Goal: Task Accomplishment & Management: Manage account settings

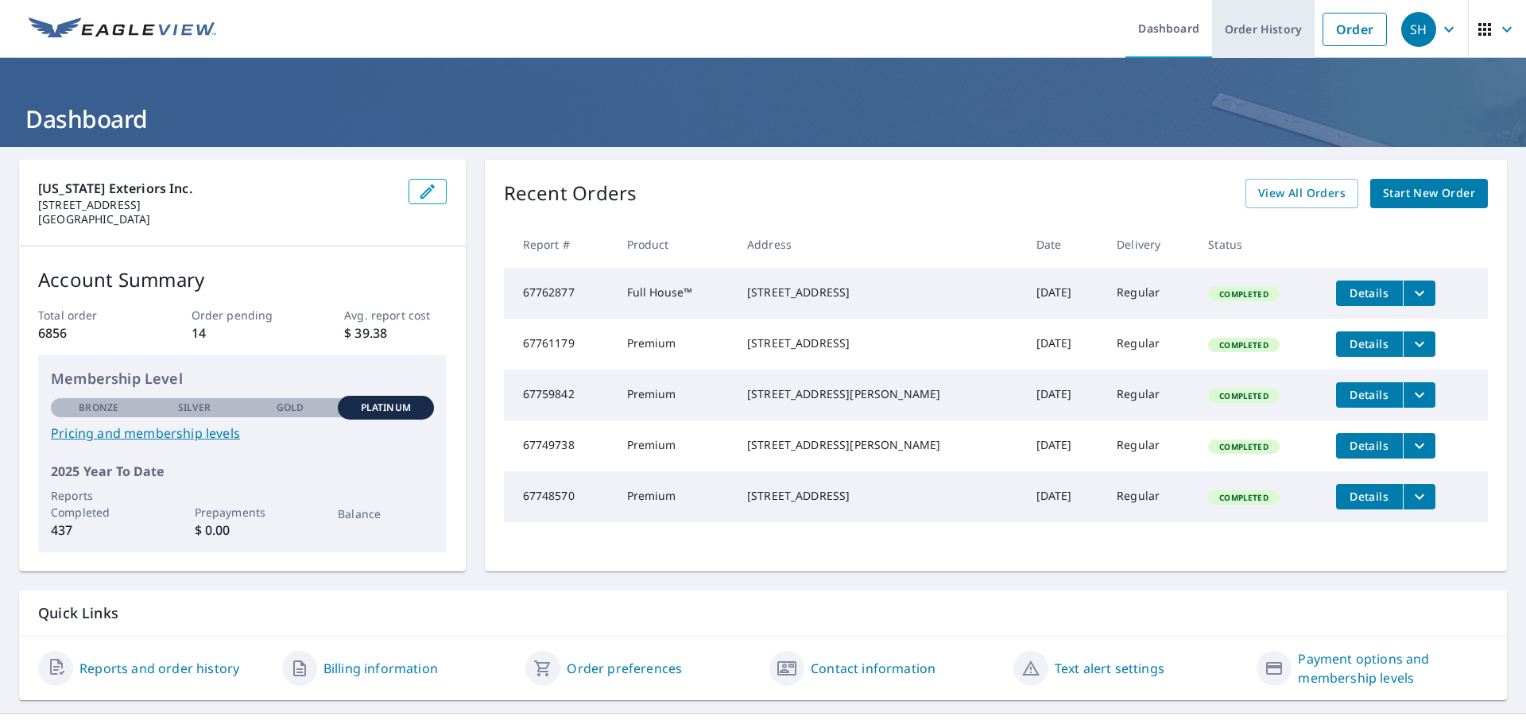
click at [1280, 27] on link "Order History" at bounding box center [1263, 29] width 103 height 58
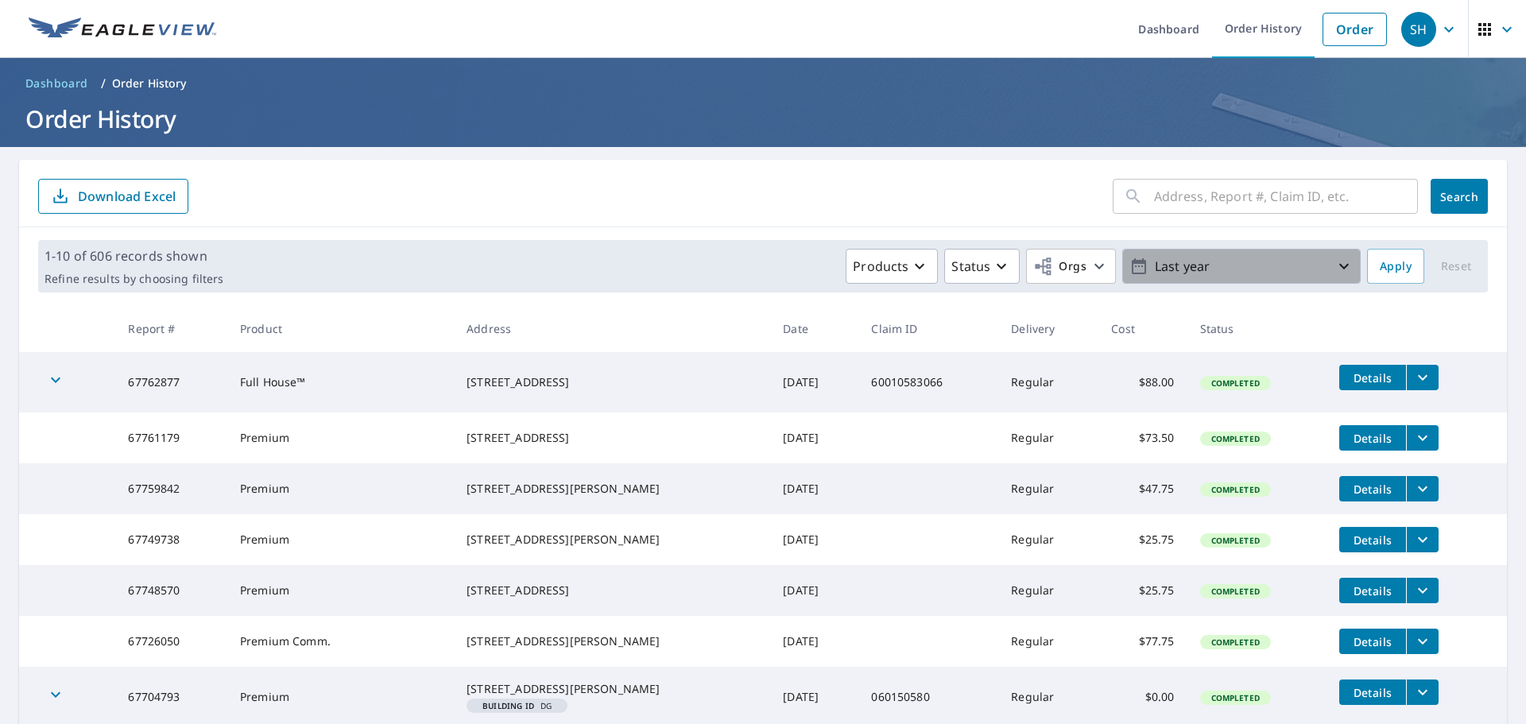
click at [1337, 262] on icon "button" at bounding box center [1343, 266] width 19 height 19
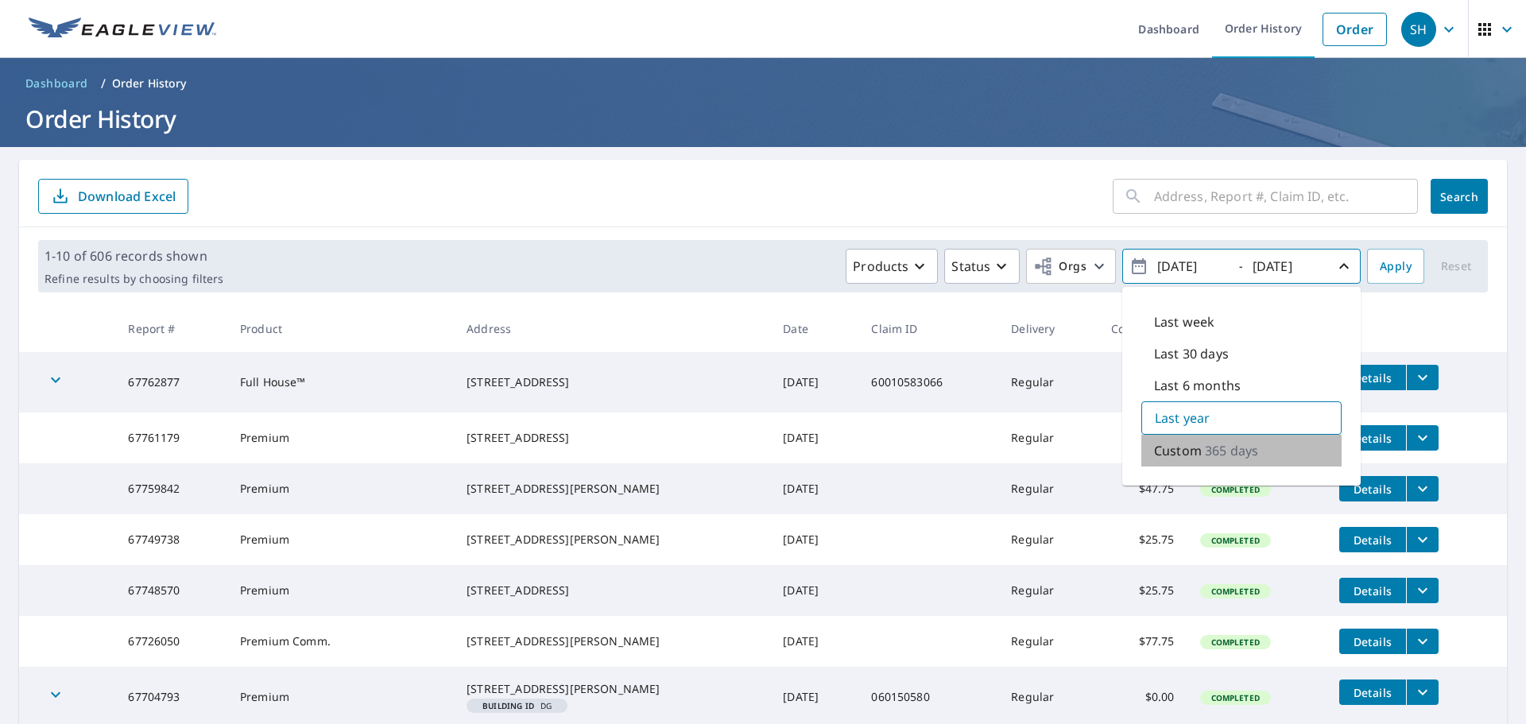
click at [1163, 447] on p "Custom" at bounding box center [1178, 450] width 48 height 19
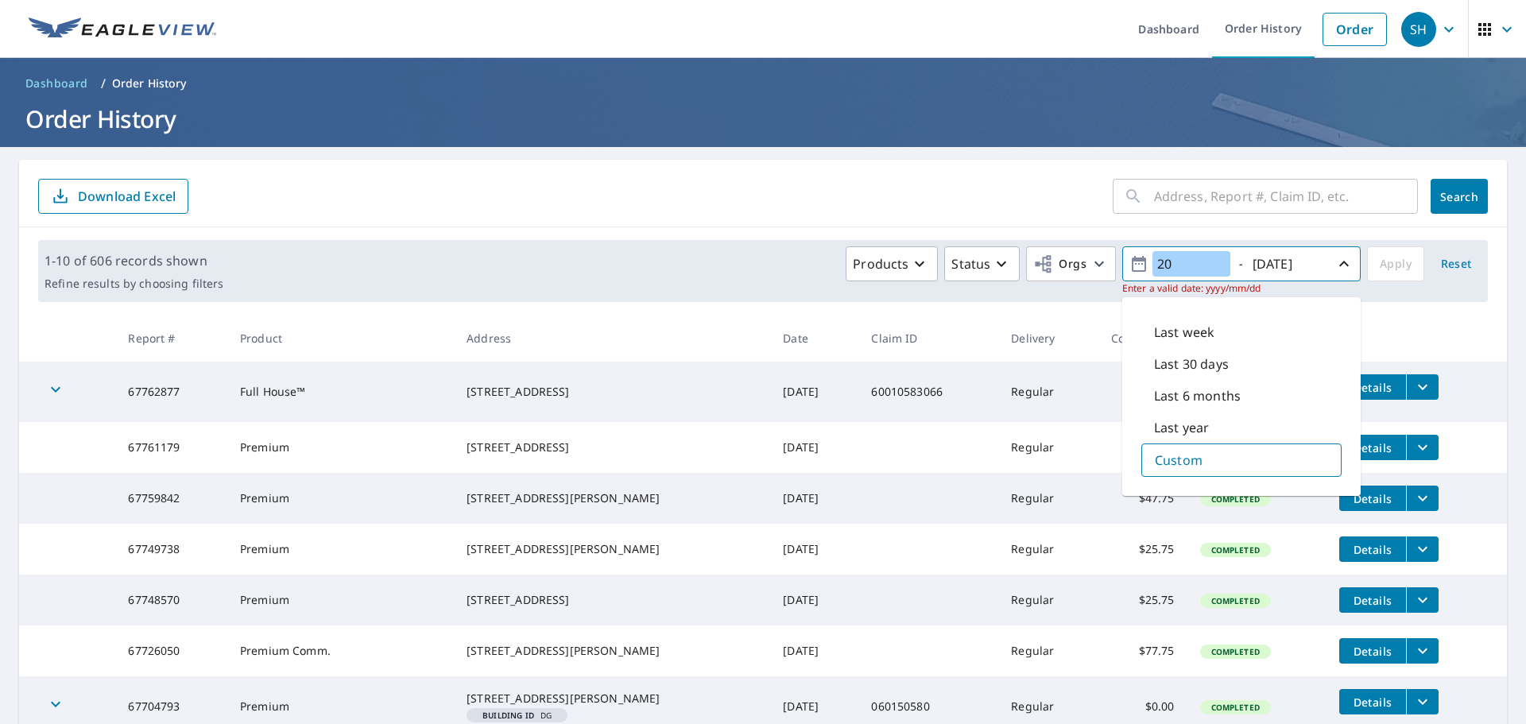
type input "2"
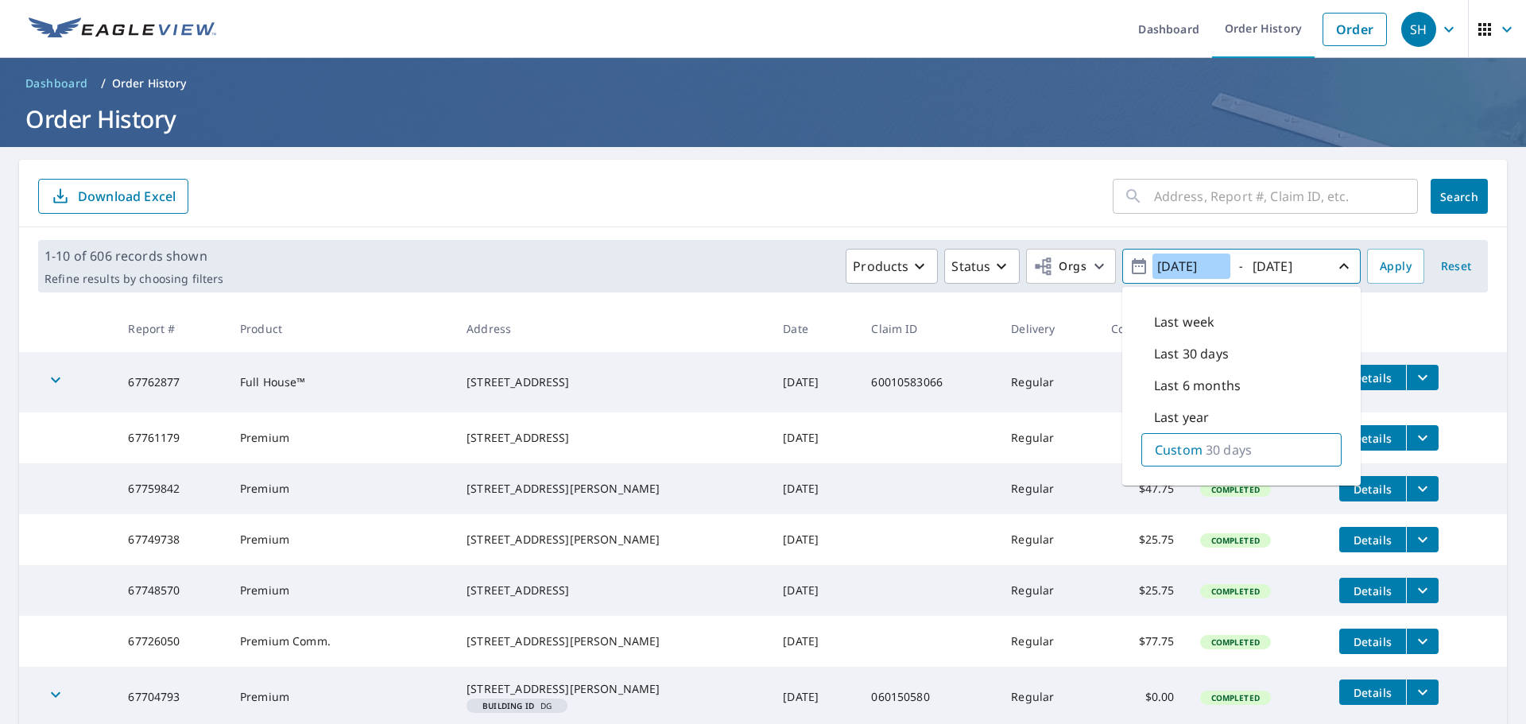
type input "[DATE]"
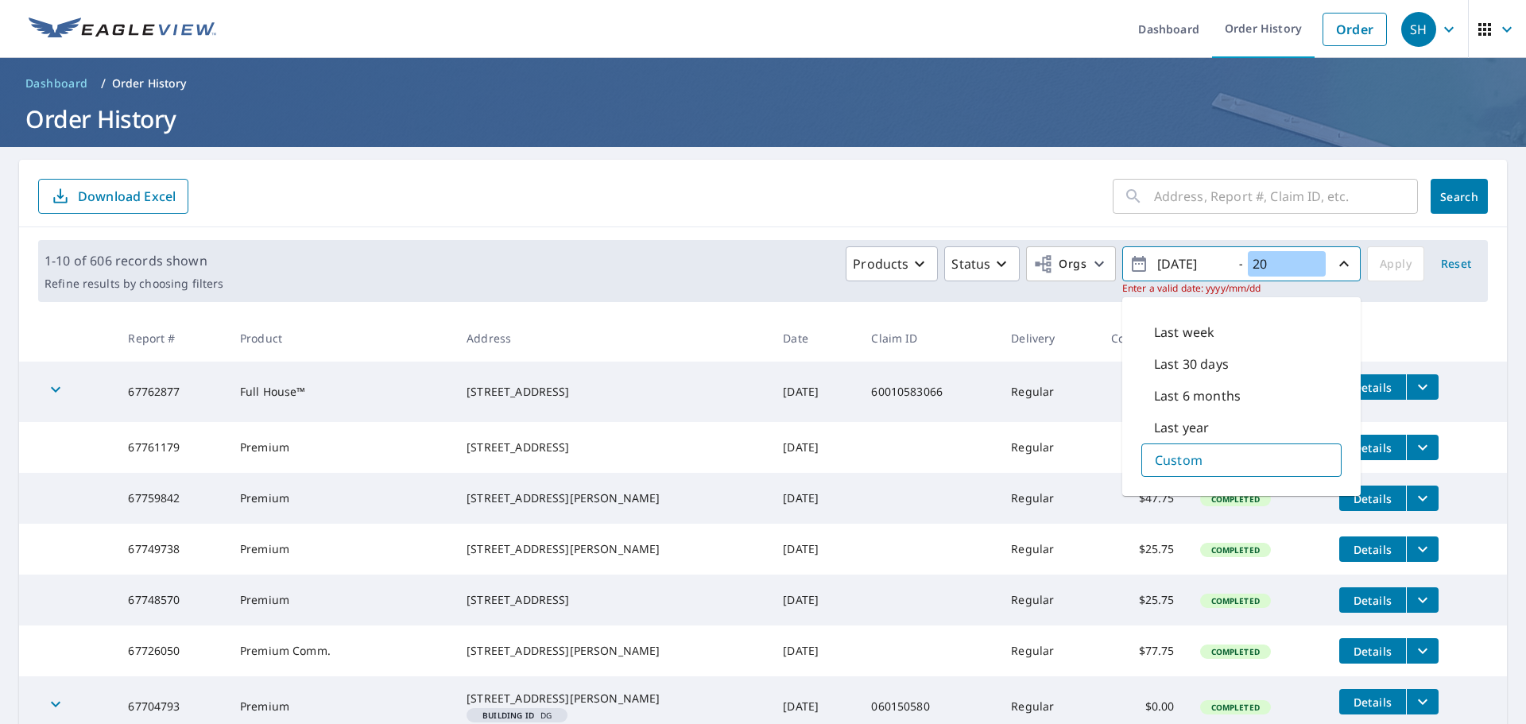
type input "2"
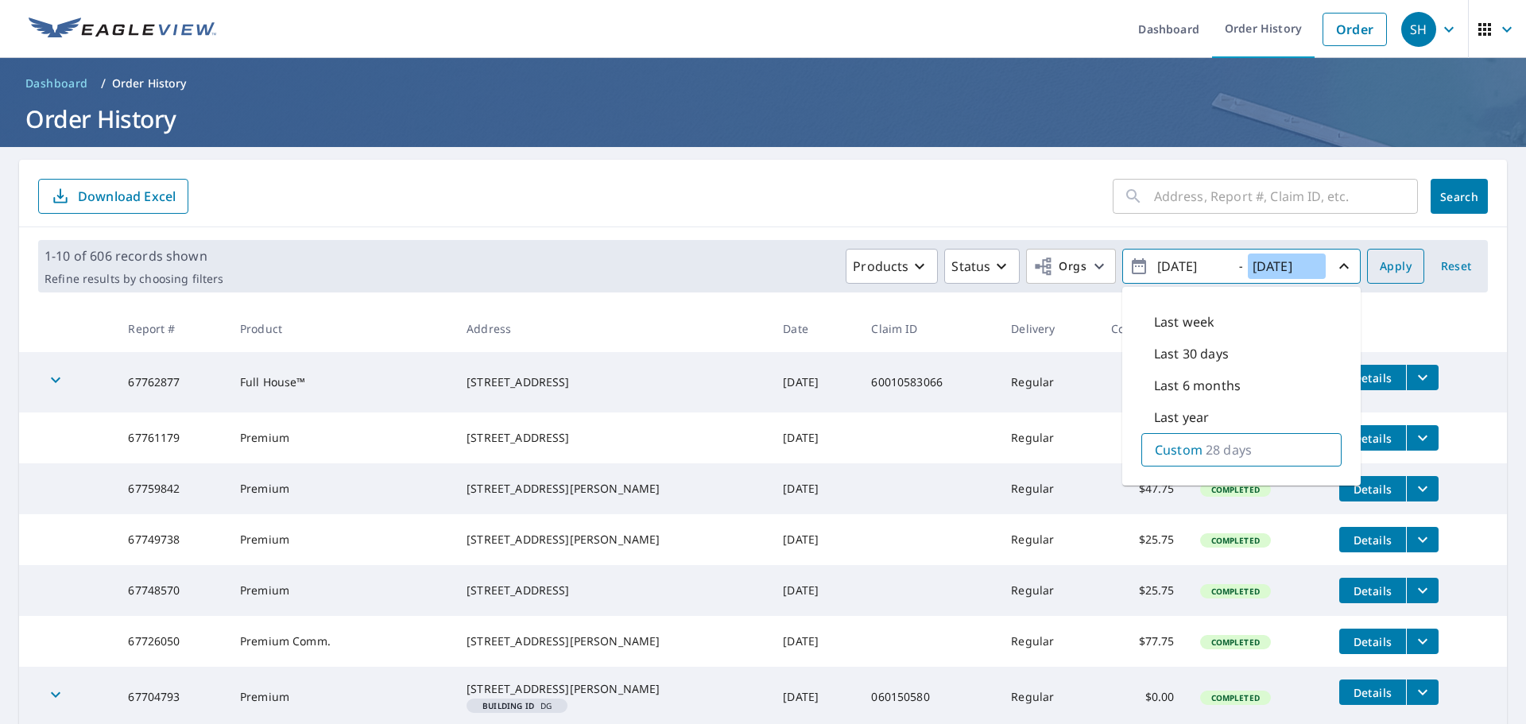
type input "[DATE]"
click at [1391, 264] on span "Apply" at bounding box center [1396, 267] width 32 height 20
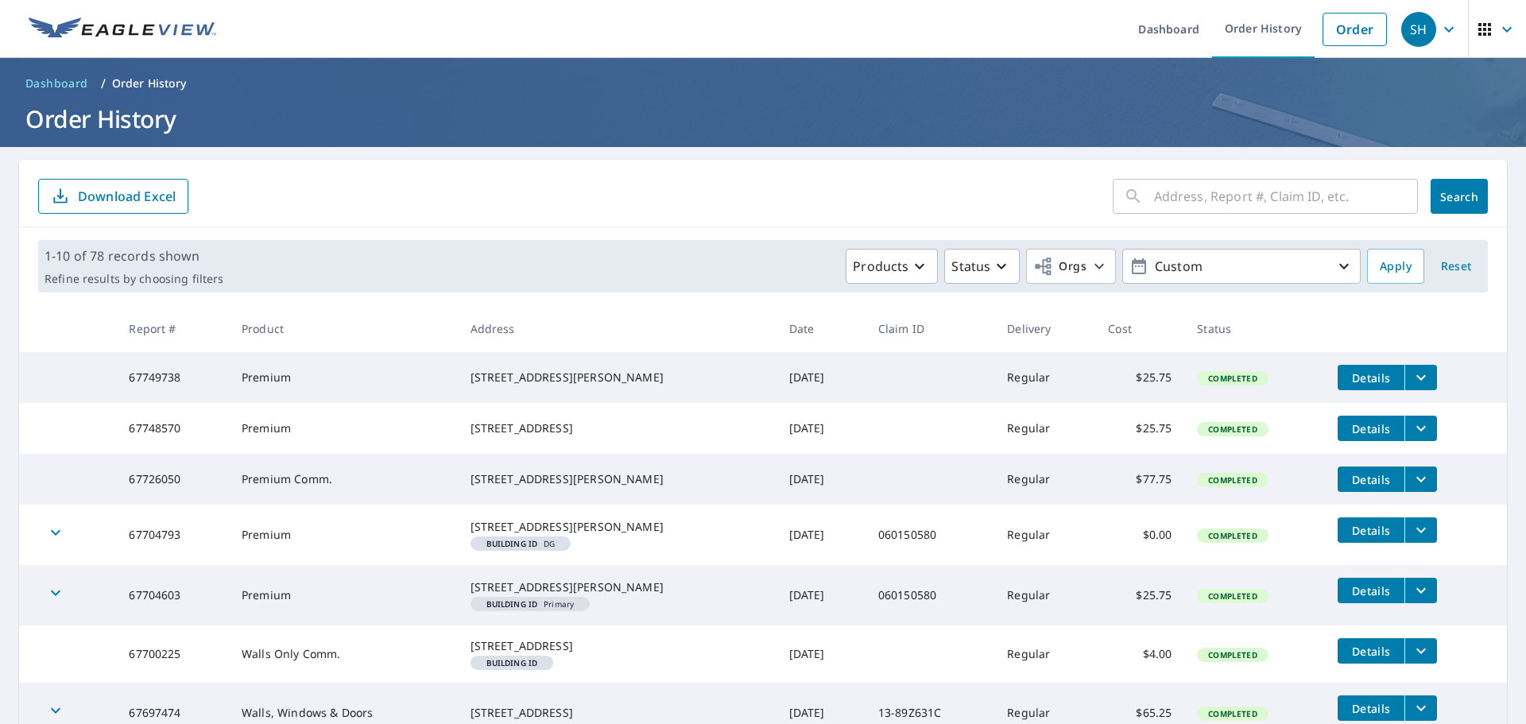
click at [94, 209] on button "Download Excel" at bounding box center [113, 196] width 150 height 35
